Goal: Book appointment/travel/reservation

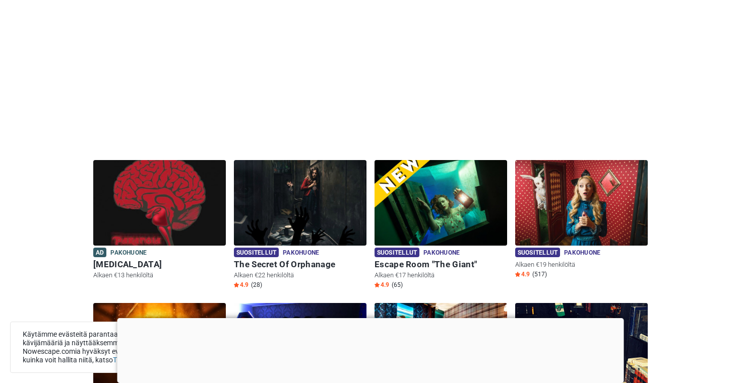
scroll to position [159, 0]
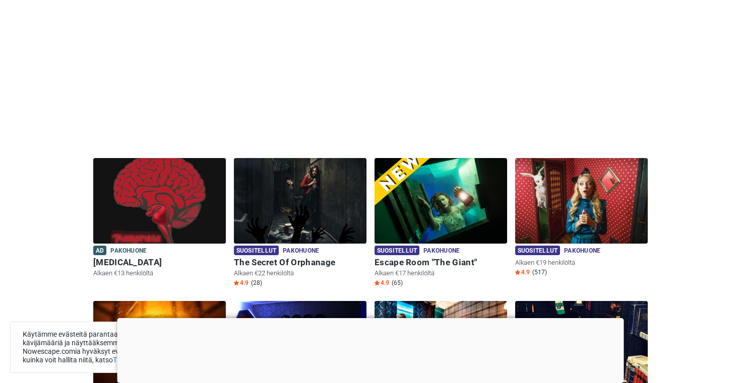
click at [554, 295] on div "Suositellut Pakohuone Pakohuone Alkaen €19 henkilöltä 4.9 (517)" at bounding box center [581, 230] width 141 height 144
click at [370, 318] on div at bounding box center [370, 318] width 506 height 0
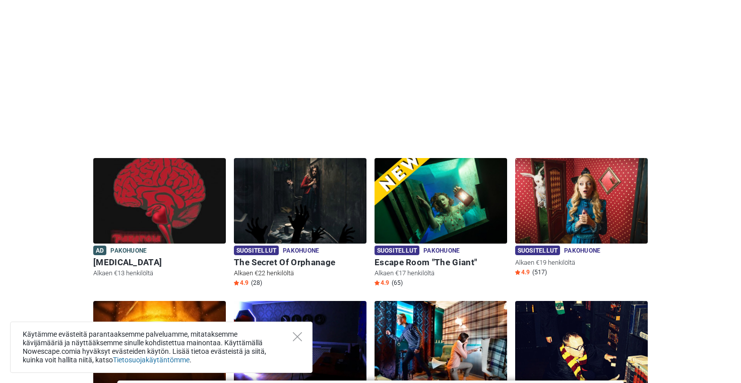
scroll to position [175, 0]
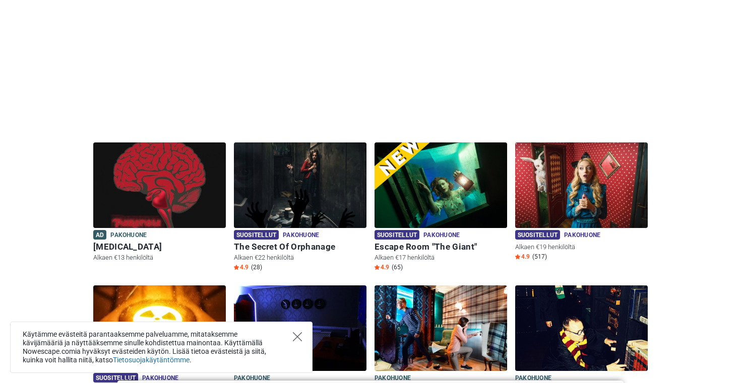
click at [298, 339] on icon "Close" at bounding box center [297, 337] width 9 height 9
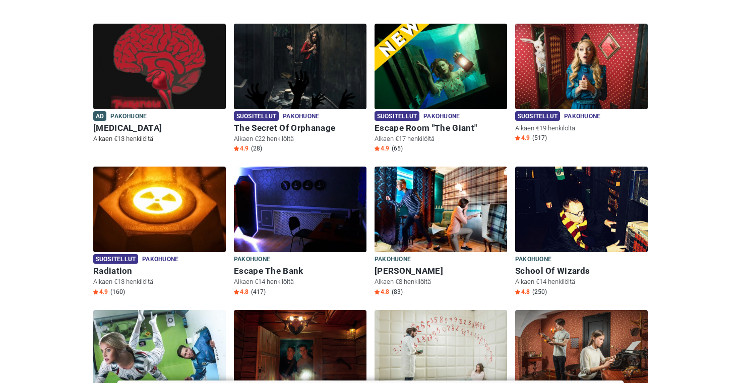
scroll to position [296, 0]
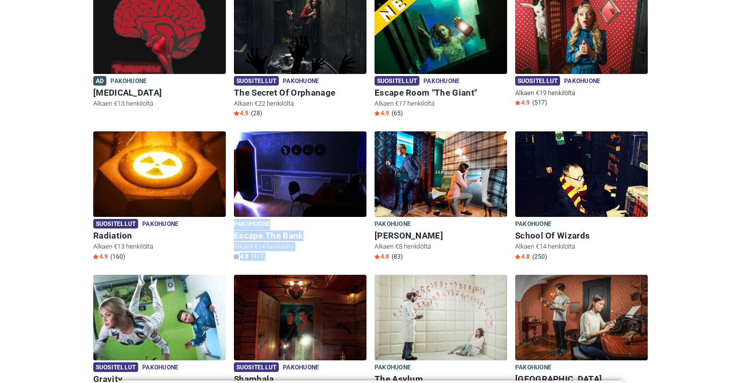
scroll to position [330, 0]
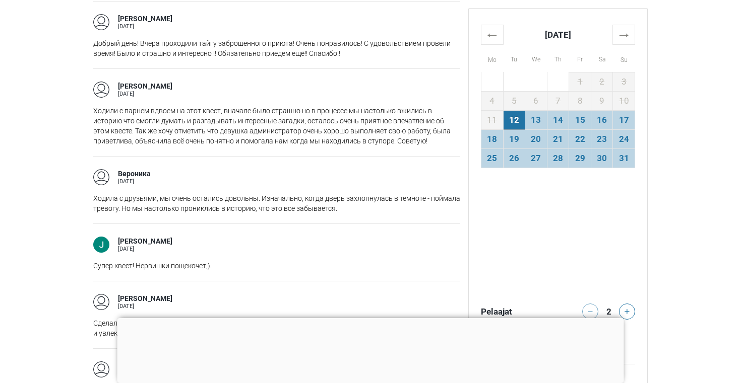
scroll to position [1495, 0]
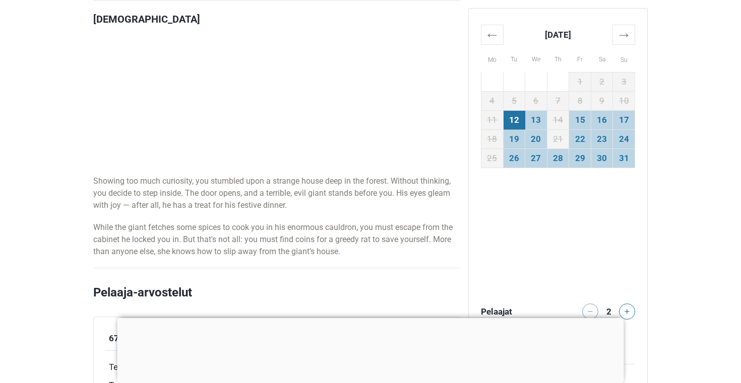
scroll to position [623, 0]
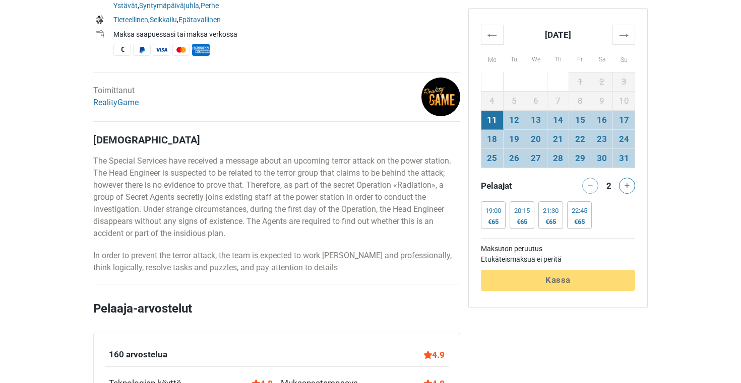
scroll to position [476, 0]
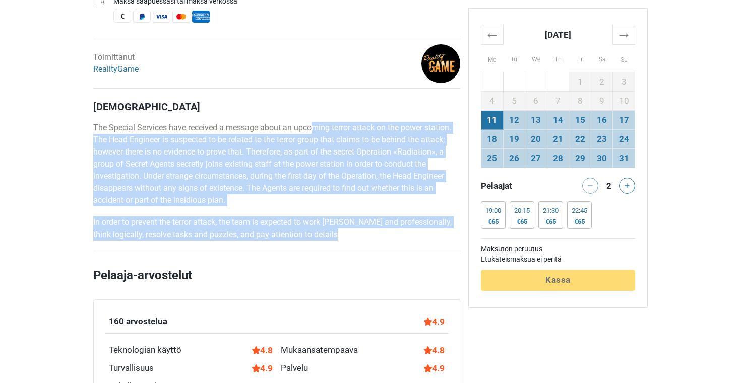
drag, startPoint x: 315, startPoint y: 131, endPoint x: 349, endPoint y: 245, distance: 119.3
click at [340, 227] on p "In order to prevent the terror attack, the team is expected to work cohesively …" at bounding box center [276, 229] width 367 height 24
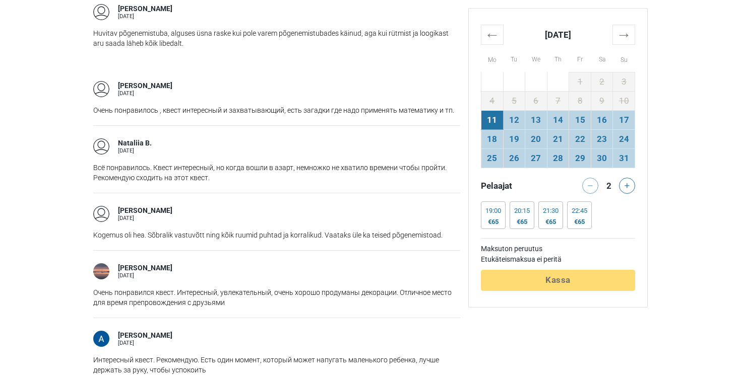
scroll to position [1086, 0]
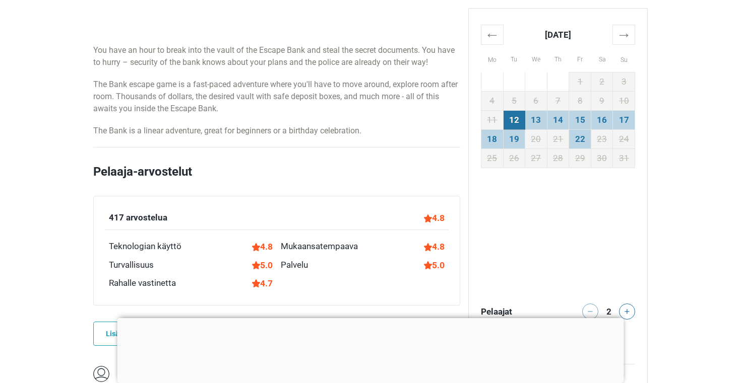
scroll to position [759, 0]
